Goal: Task Accomplishment & Management: Manage account settings

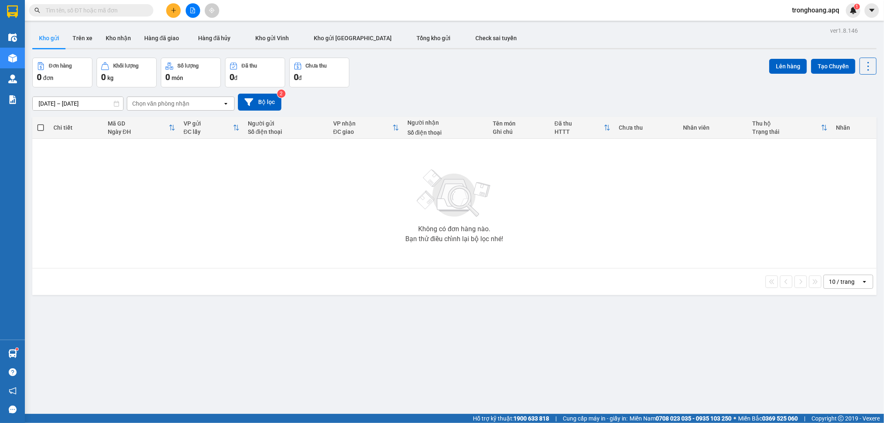
click at [805, 12] on span "tronghoang.apq" at bounding box center [815, 10] width 60 height 10
click at [805, 26] on span "Đăng xuất" at bounding box center [819, 25] width 44 height 9
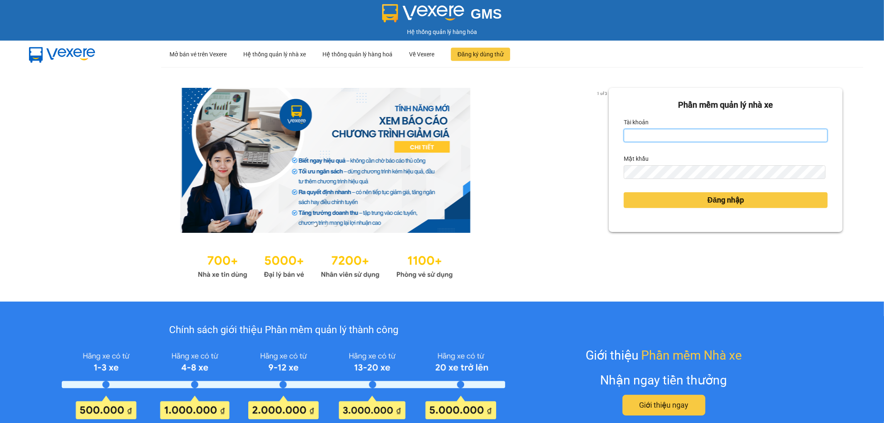
click at [672, 139] on input "Tài khoản" at bounding box center [726, 135] width 204 height 13
type input "son.apq"
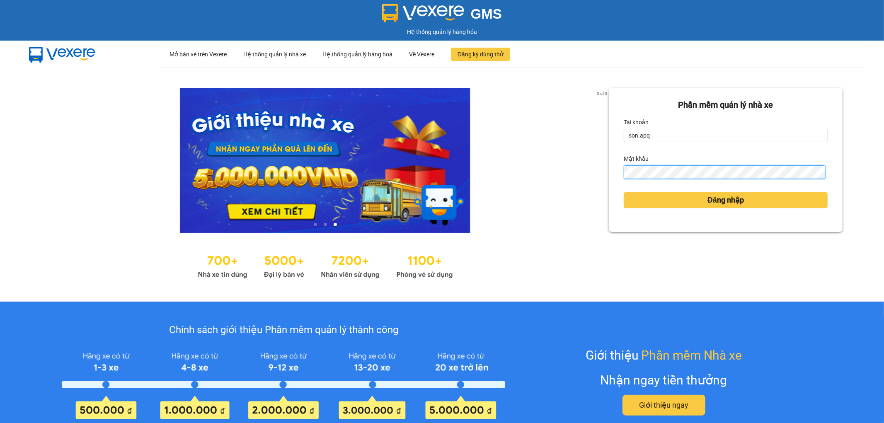
click at [624, 192] on button "Đăng nhập" at bounding box center [726, 200] width 204 height 16
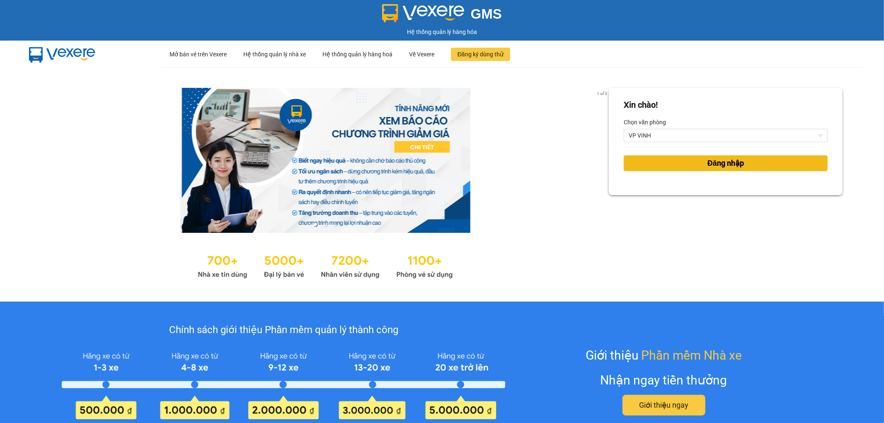
click at [709, 165] on span "Đăng nhập" at bounding box center [725, 163] width 36 height 12
